Goal: Task Accomplishment & Management: Manage account settings

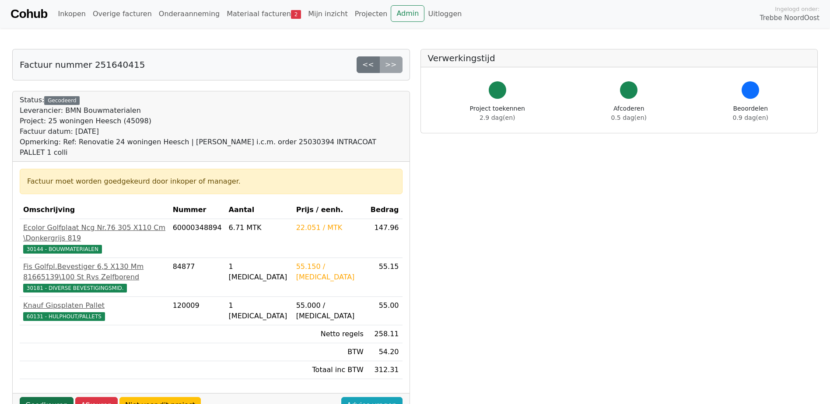
click at [44, 397] on link "Goedkeuren" at bounding box center [47, 405] width 54 height 17
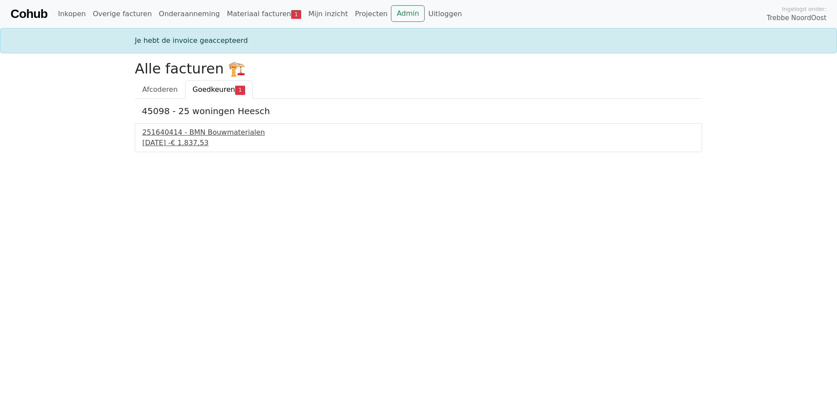
click at [195, 133] on div "251640414 - BMN Bouwmaterialen" at bounding box center [418, 132] width 552 height 11
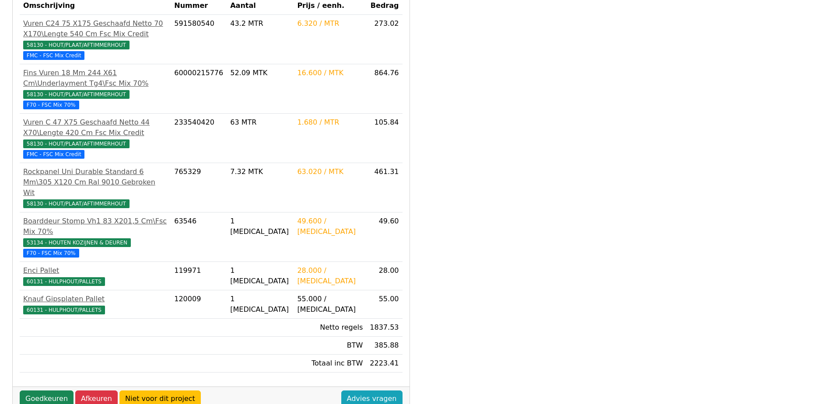
scroll to position [219, 0]
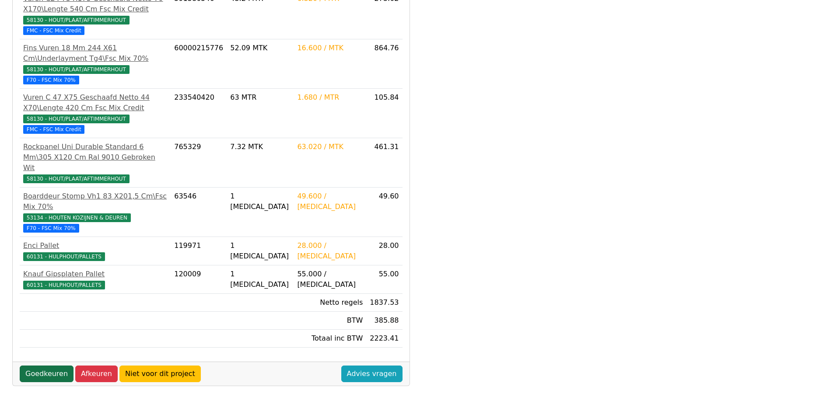
click at [49, 366] on link "Goedkeuren" at bounding box center [47, 374] width 54 height 17
